Goal: Transaction & Acquisition: Download file/media

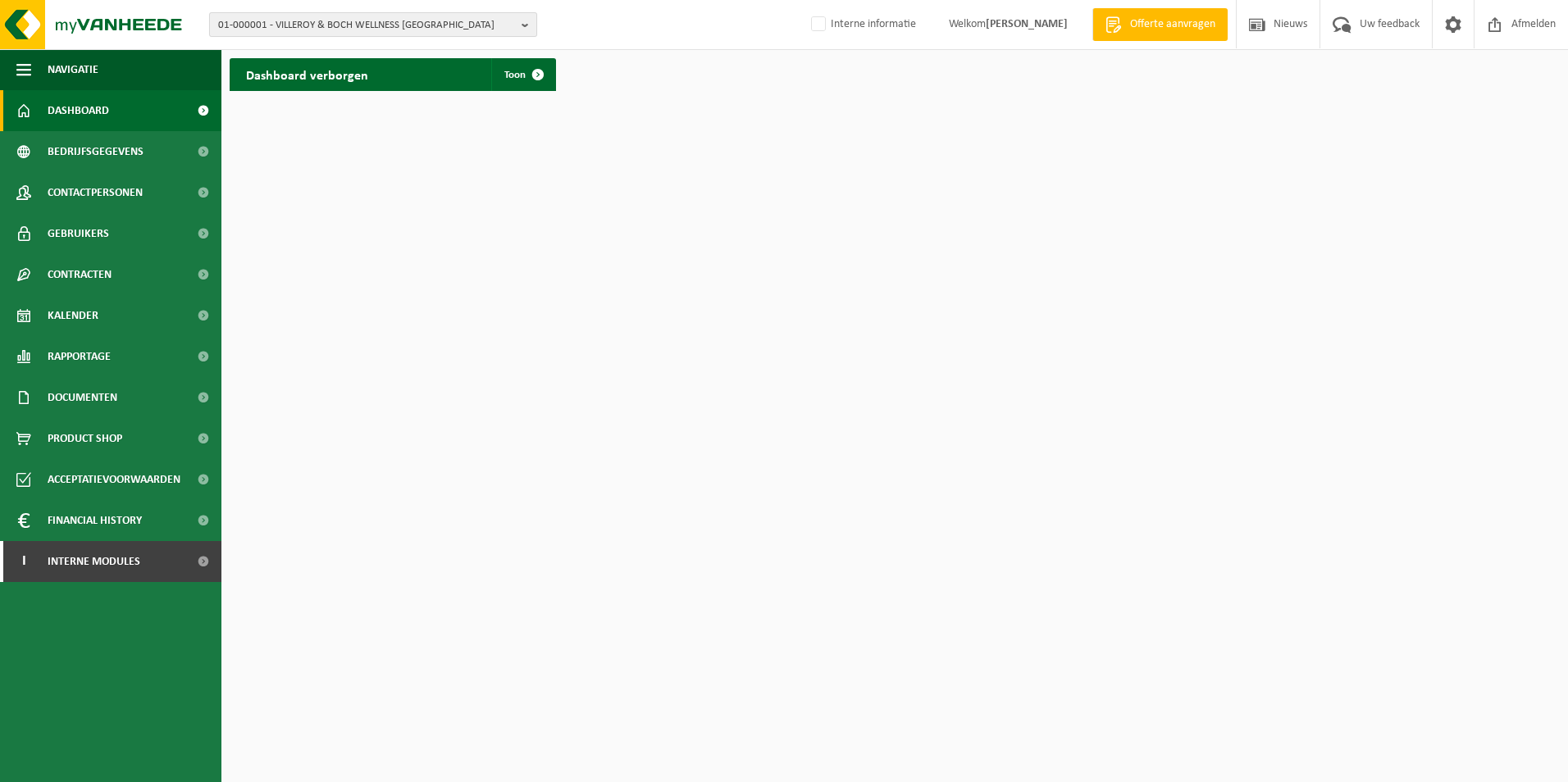
click at [525, 22] on b "button" at bounding box center [529, 24] width 15 height 23
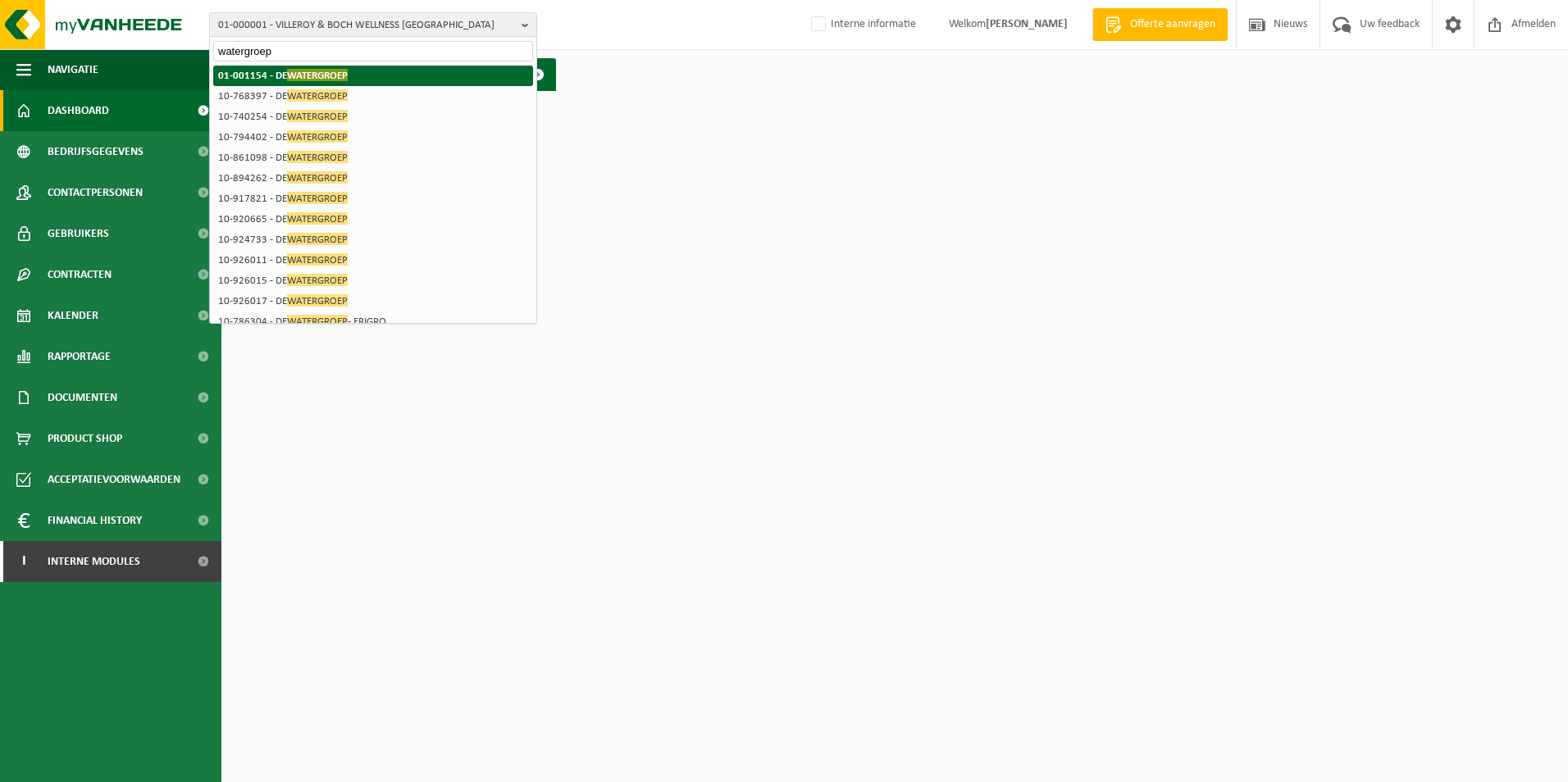
type input "watergroep"
click at [332, 78] on span "WATERGROEP" at bounding box center [318, 74] width 61 height 12
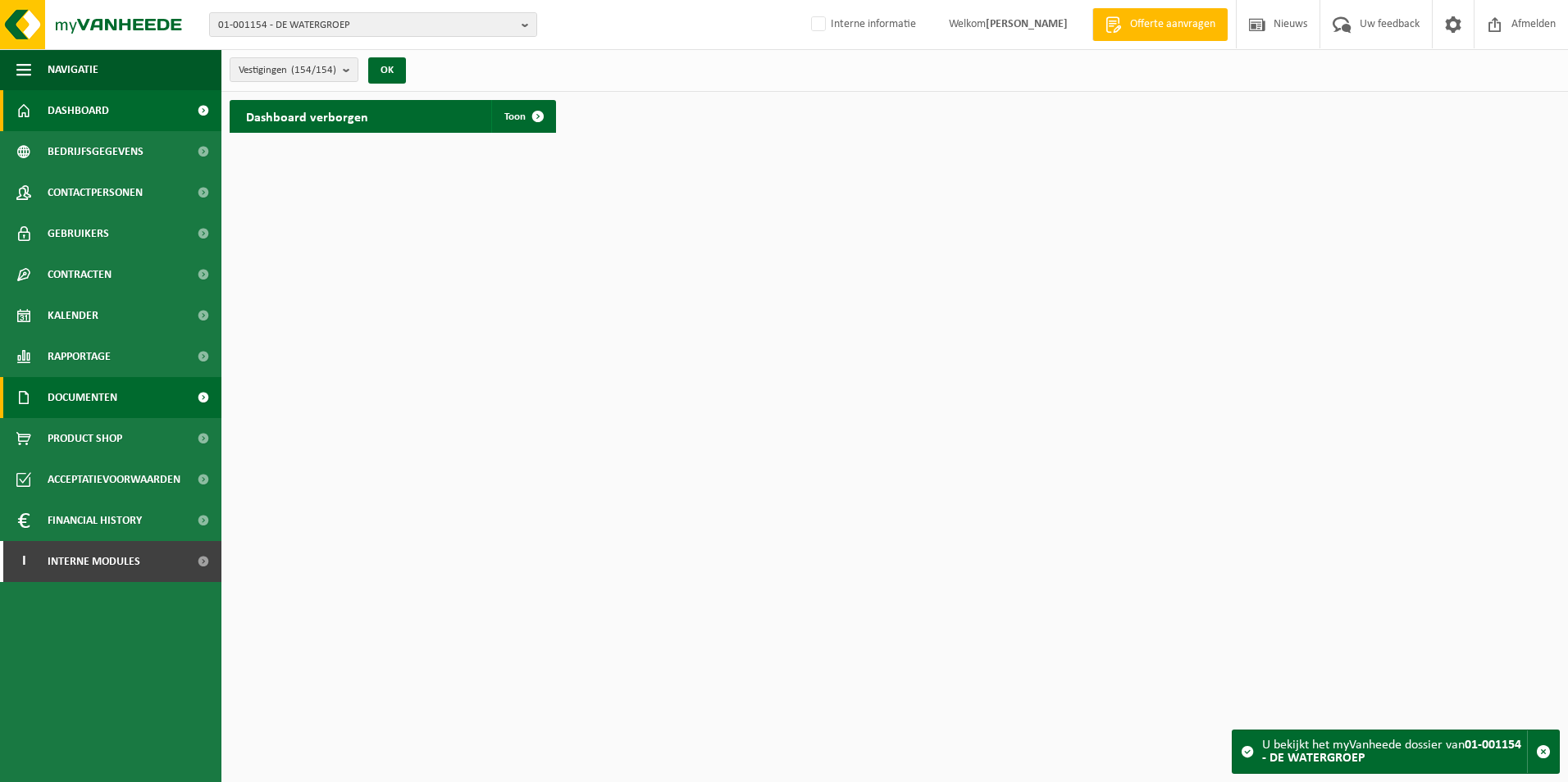
click at [80, 402] on span "Documenten" at bounding box center [82, 397] width 69 height 41
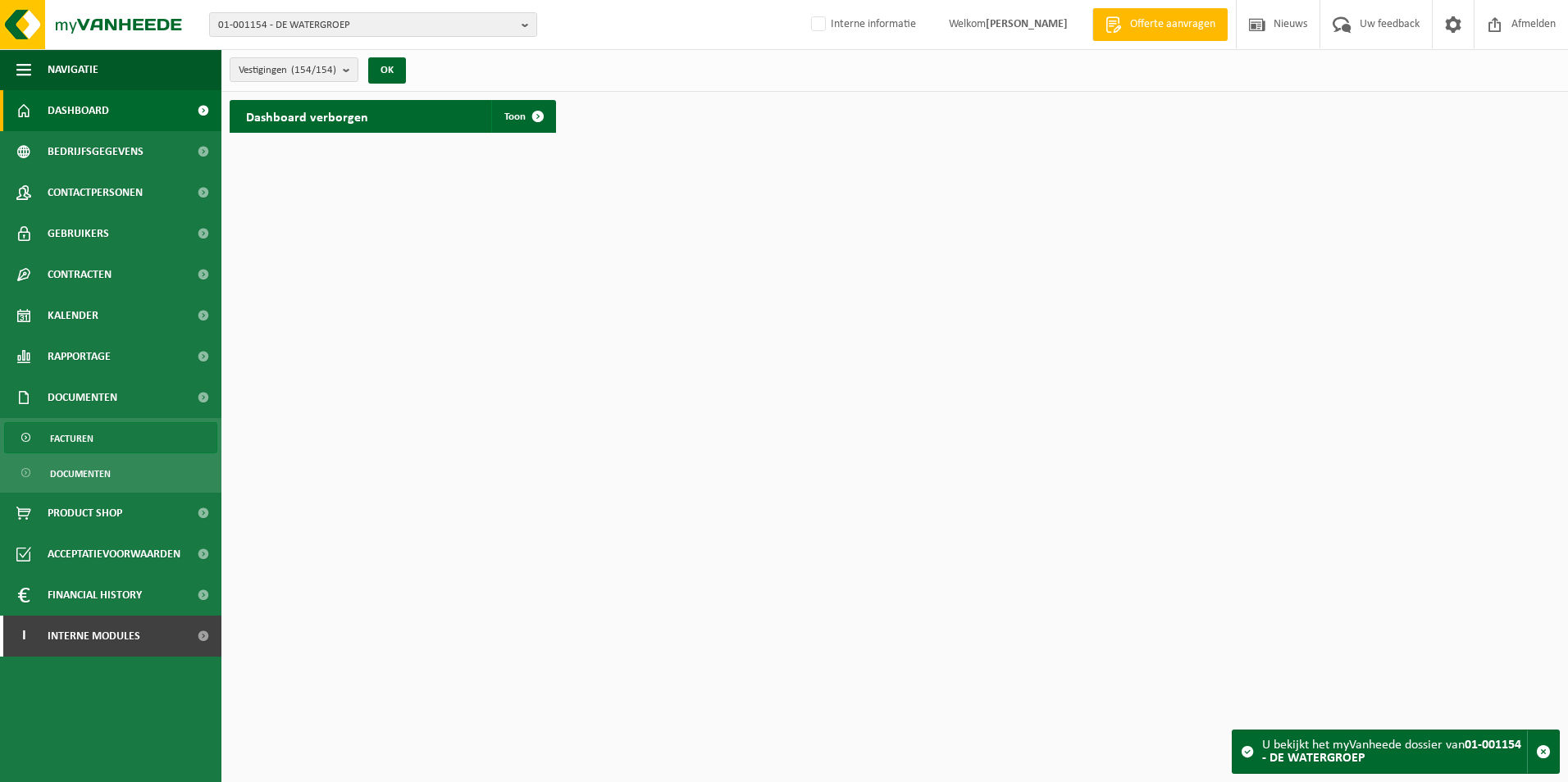
click at [78, 434] on span "Facturen" at bounding box center [72, 439] width 44 height 31
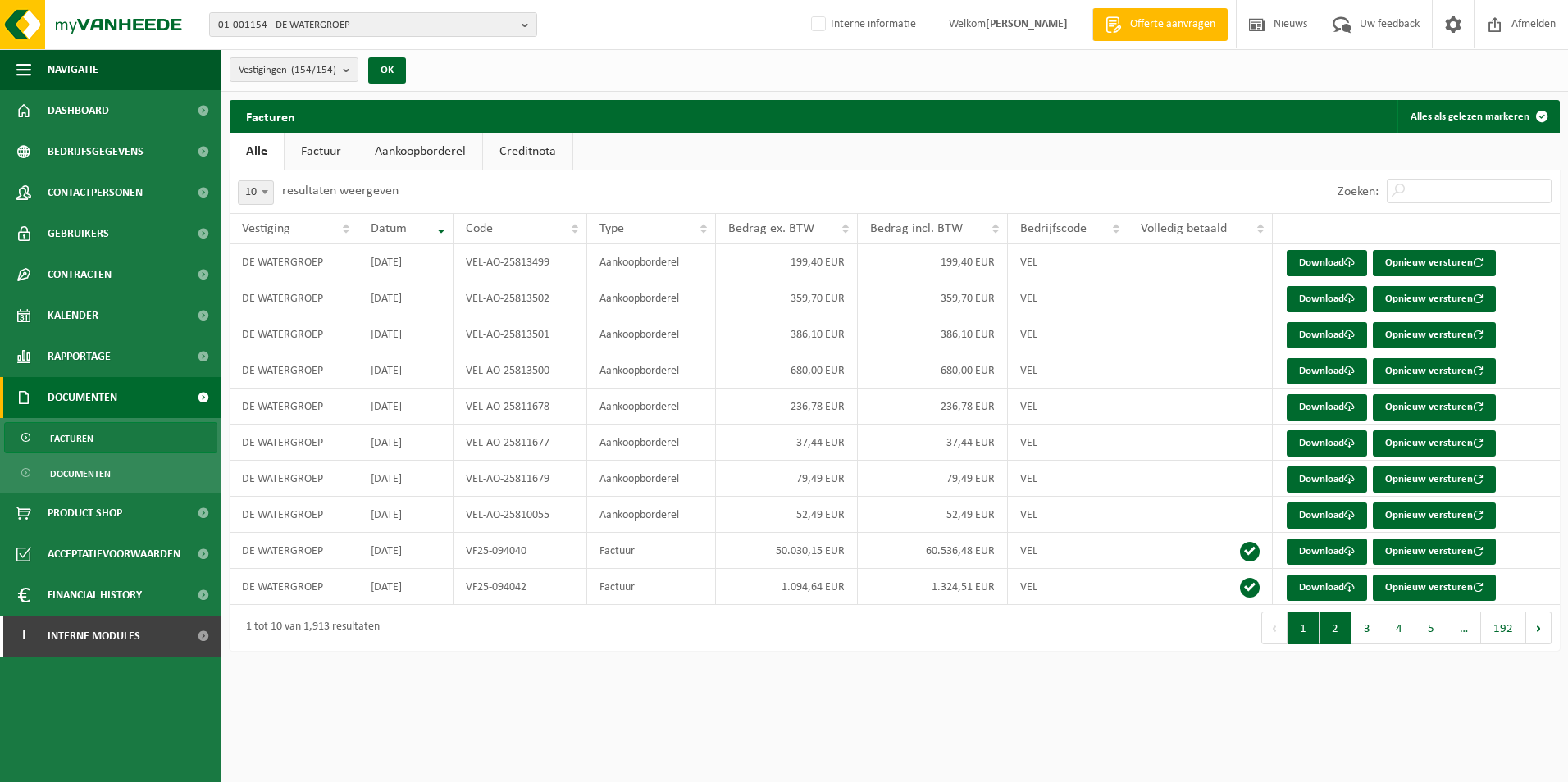
click at [1345, 629] on button "2" at bounding box center [1335, 628] width 32 height 33
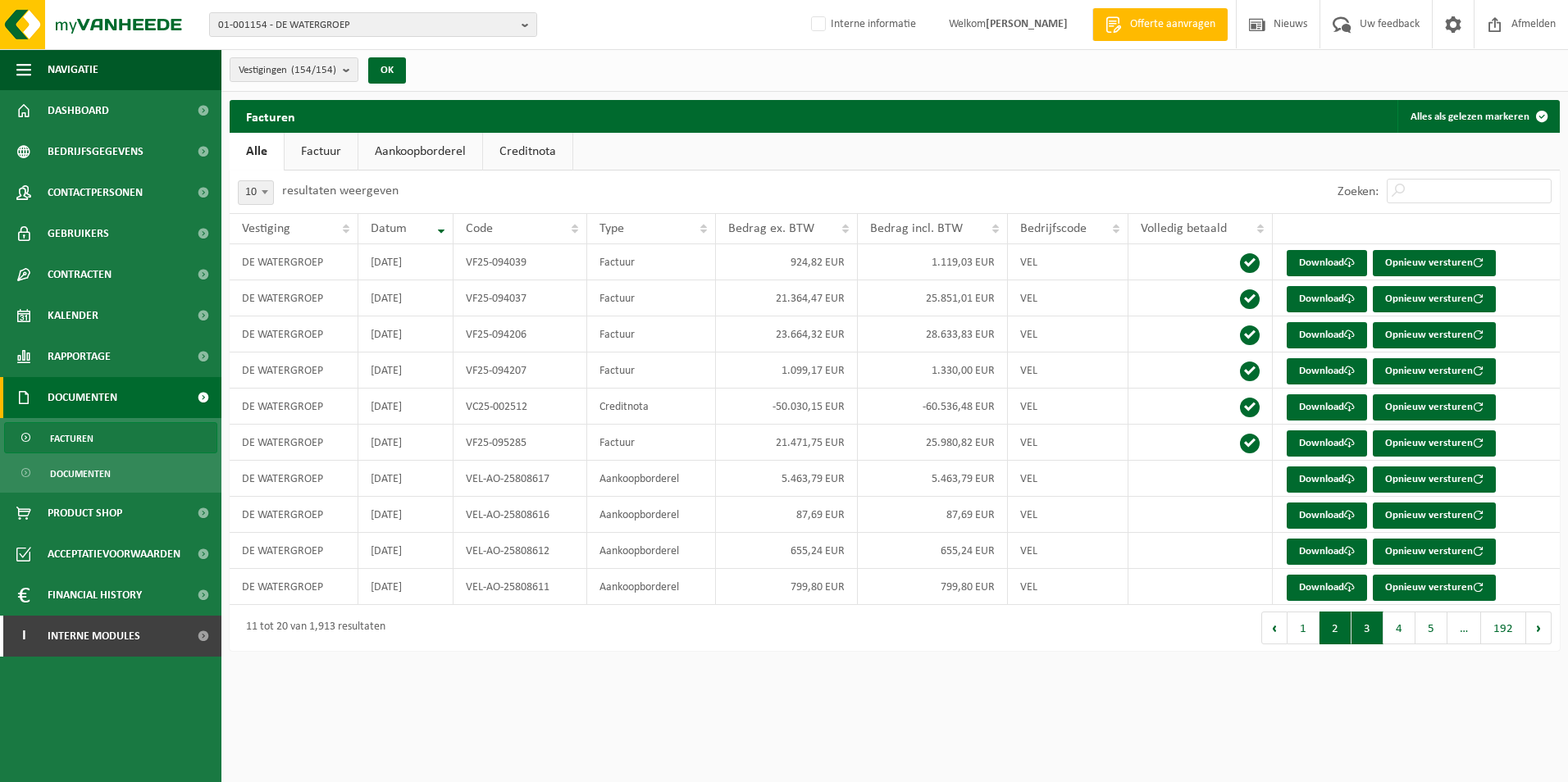
click at [1374, 638] on button "3" at bounding box center [1367, 628] width 32 height 33
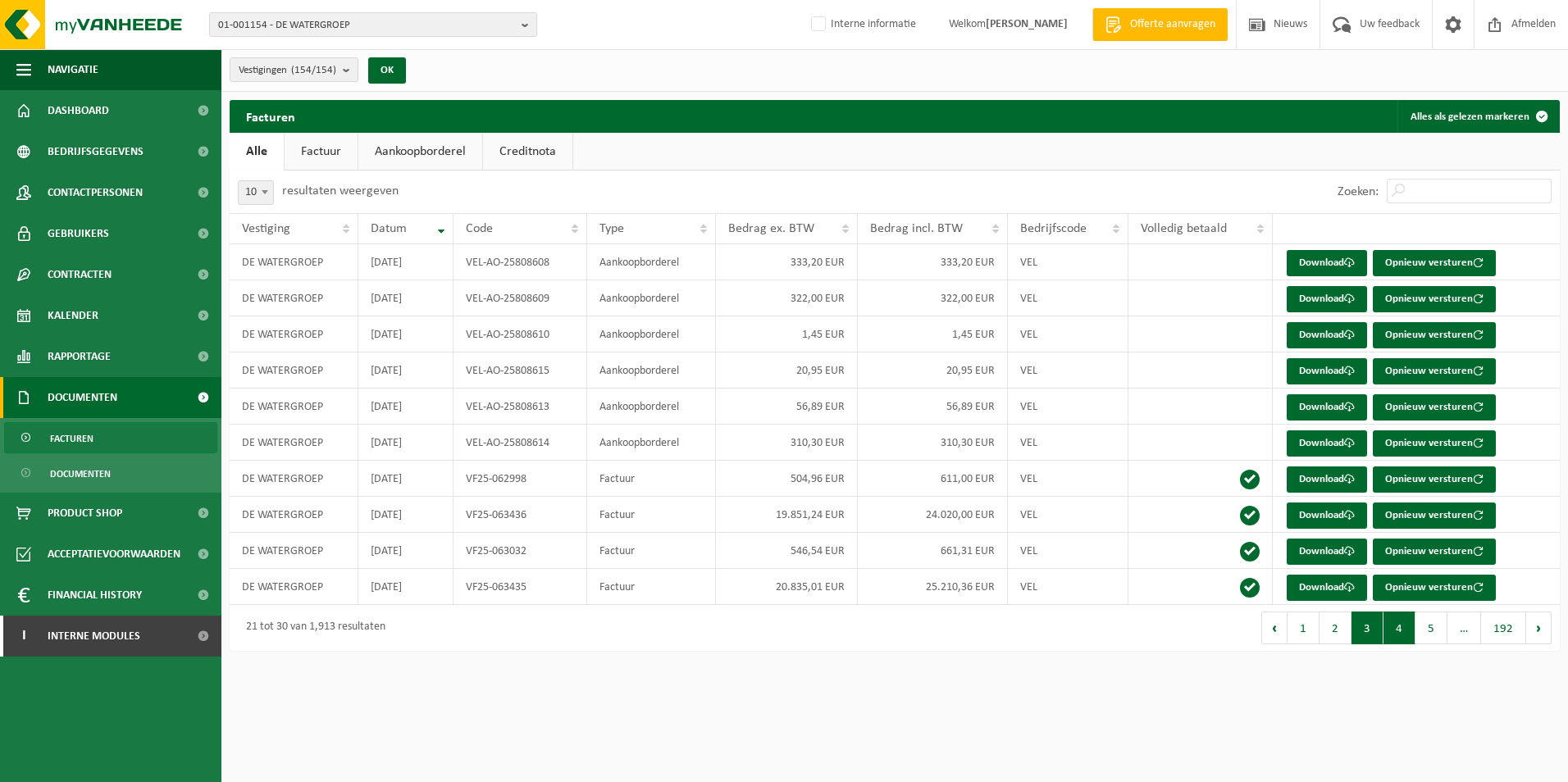
click at [1404, 639] on button "4" at bounding box center [1399, 628] width 32 height 33
click at [1439, 639] on button "5" at bounding box center [1431, 628] width 32 height 33
click at [1317, 476] on link "Download" at bounding box center [1327, 479] width 80 height 26
